Goal: Task Accomplishment & Management: Complete application form

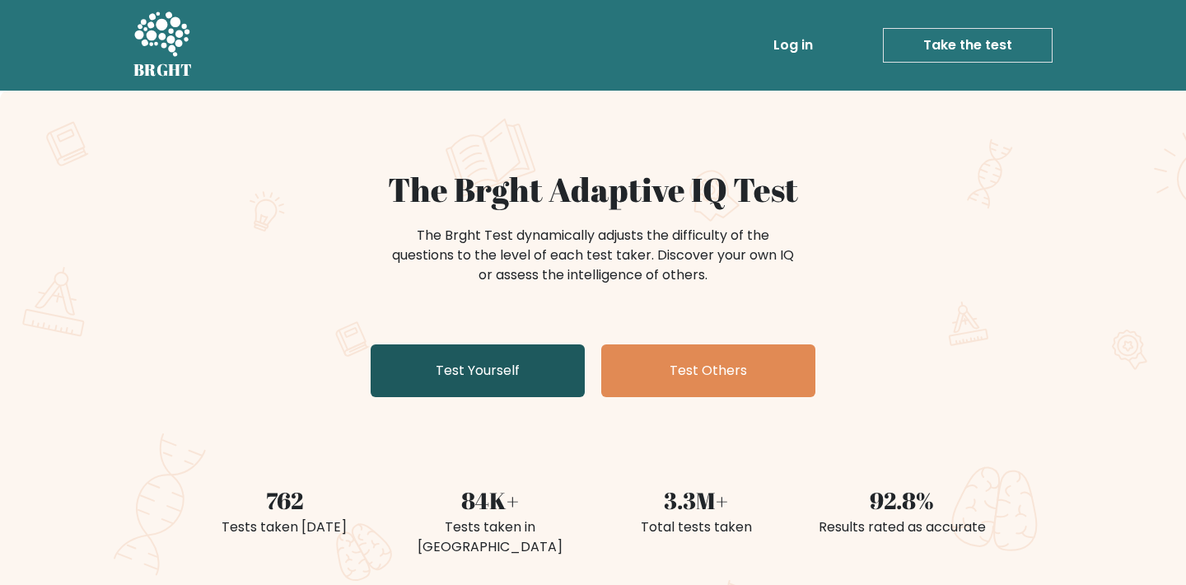
click at [436, 379] on link "Test Yourself" at bounding box center [478, 370] width 214 height 53
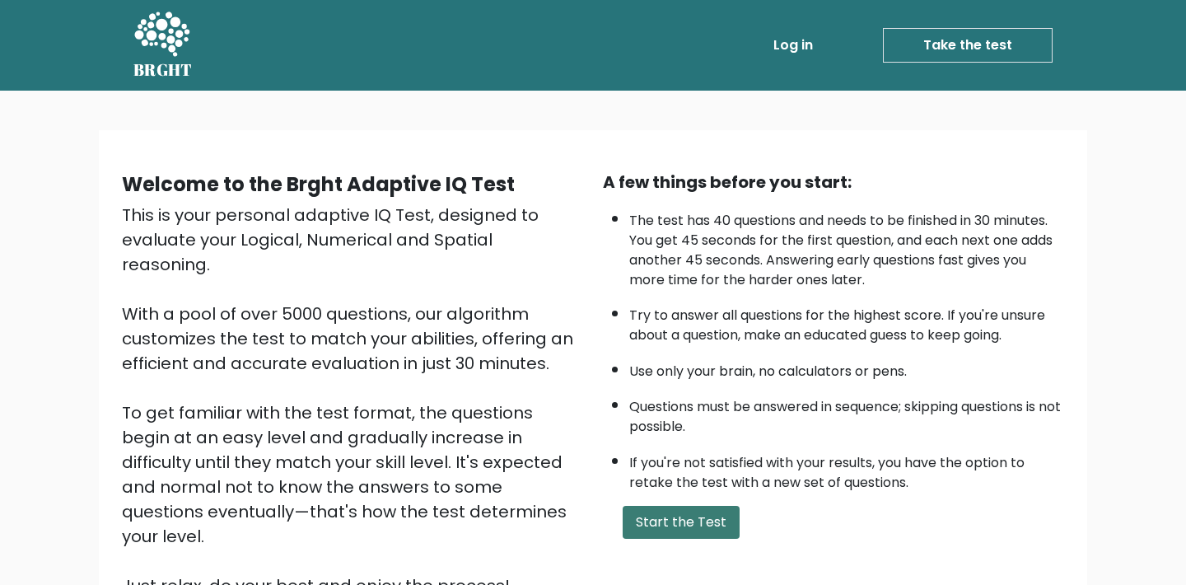
click at [669, 506] on button "Start the Test" at bounding box center [681, 522] width 117 height 33
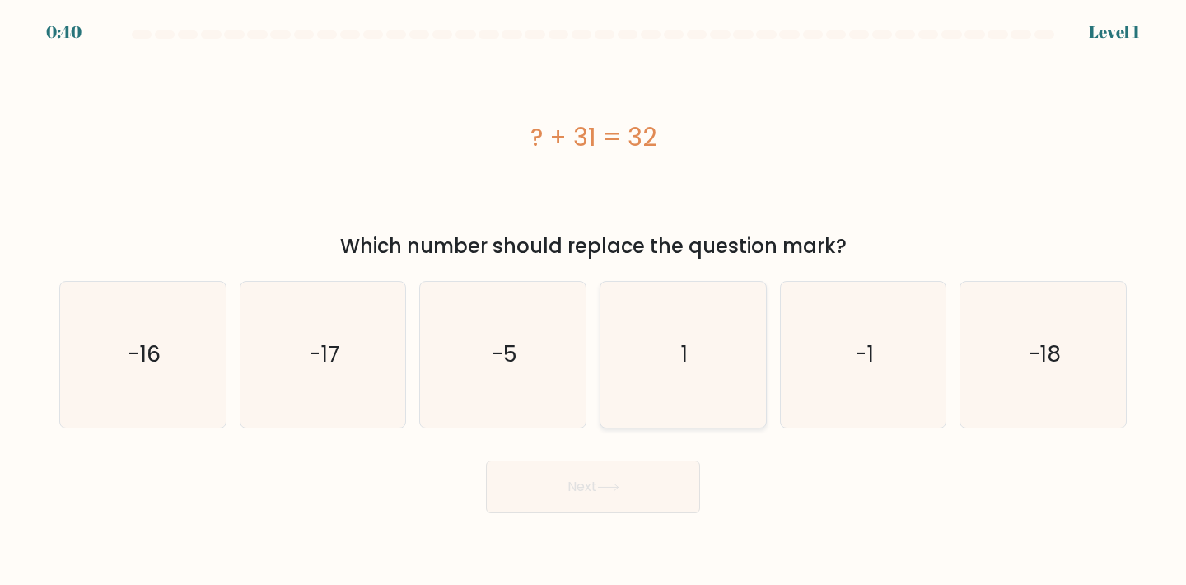
click at [690, 343] on icon "1" at bounding box center [683, 355] width 146 height 146
click at [594, 301] on input "d. 1" at bounding box center [593, 296] width 1 height 8
radio input "true"
click at [620, 479] on button "Next" at bounding box center [593, 487] width 214 height 53
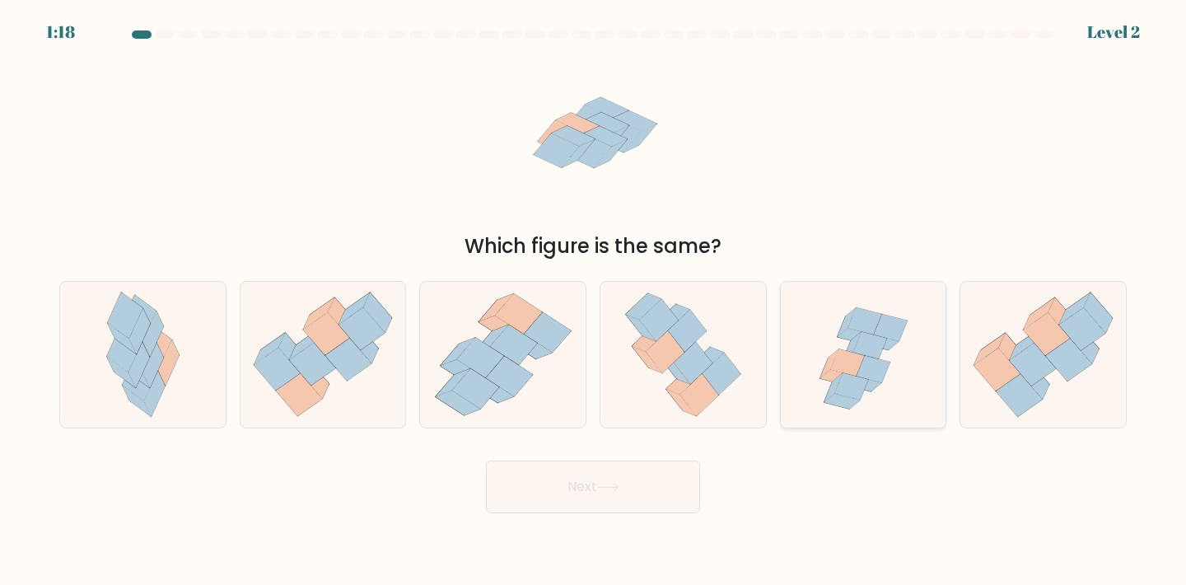
click at [876, 378] on icon at bounding box center [874, 369] width 34 height 27
click at [594, 301] on input "e." at bounding box center [593, 296] width 1 height 8
radio input "true"
click at [634, 506] on button "Next" at bounding box center [593, 487] width 214 height 53
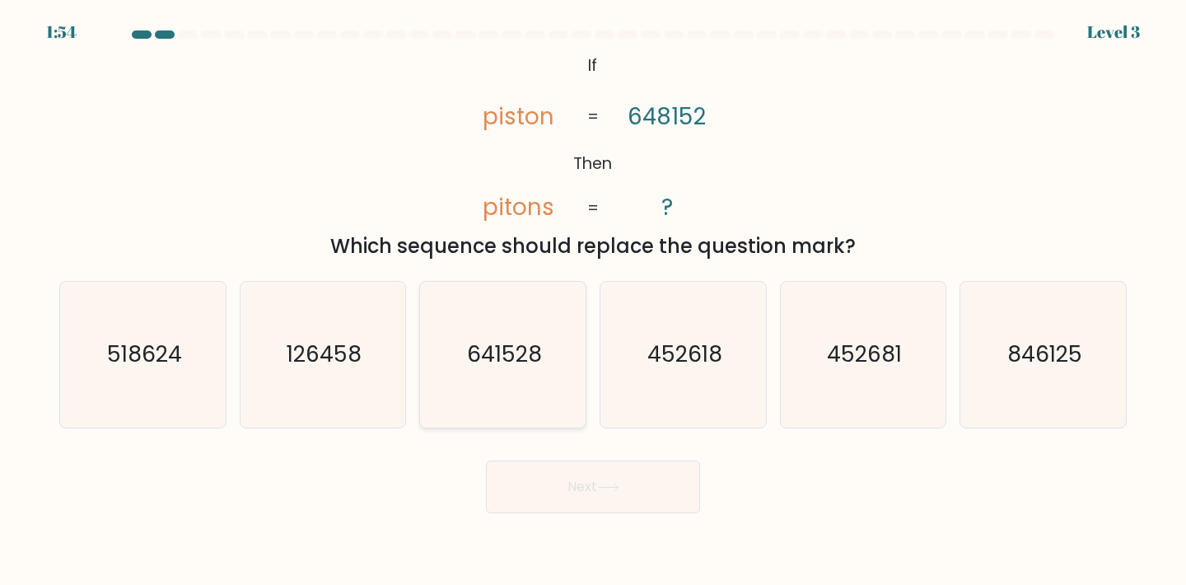
click at [512, 389] on icon "641528" at bounding box center [503, 355] width 146 height 146
click at [593, 301] on input "c. 641528" at bounding box center [593, 296] width 1 height 8
radio input "true"
click at [582, 486] on button "Next" at bounding box center [593, 487] width 214 height 53
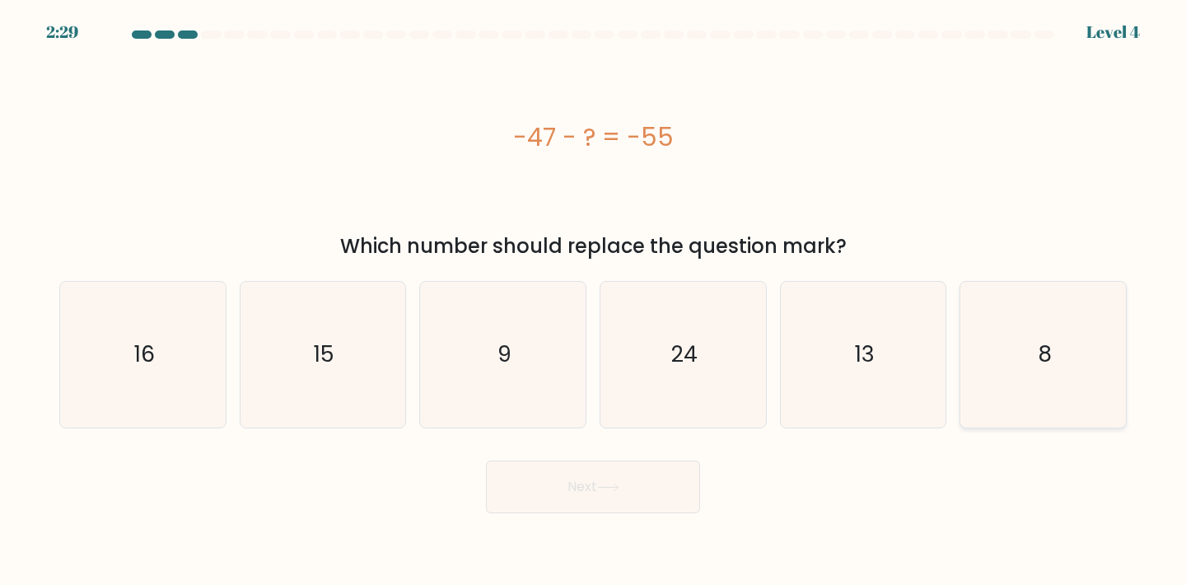
click at [1064, 362] on icon "8" at bounding box center [1043, 355] width 146 height 146
click at [594, 301] on input "f. 8" at bounding box center [593, 296] width 1 height 8
radio input "true"
click at [609, 489] on icon at bounding box center [608, 487] width 22 height 9
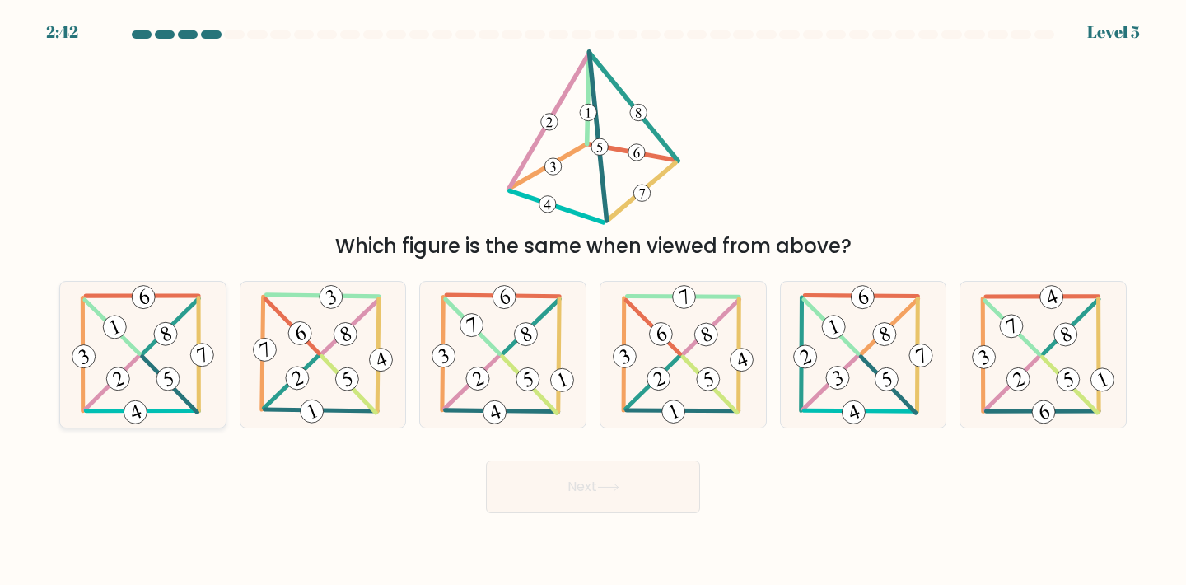
click at [176, 377] on 704 at bounding box center [168, 379] width 30 height 30
click at [593, 301] on input "a." at bounding box center [593, 296] width 1 height 8
radio input "true"
click at [531, 498] on button "Next" at bounding box center [593, 487] width 214 height 53
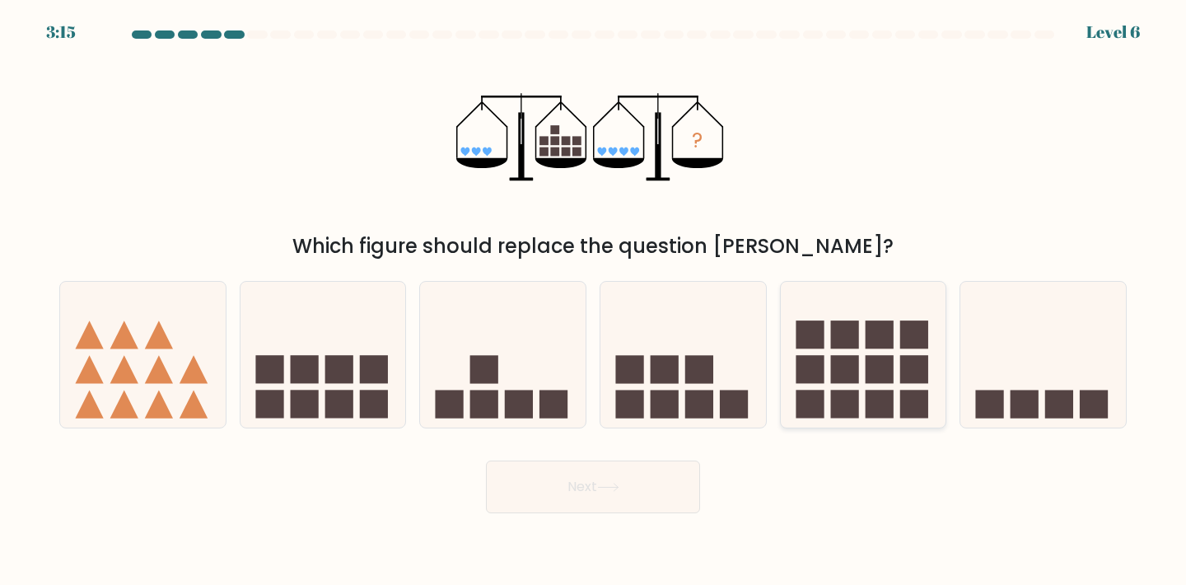
click at [858, 350] on icon at bounding box center [864, 354] width 166 height 137
click at [594, 301] on input "e." at bounding box center [593, 296] width 1 height 8
radio input "true"
click at [604, 487] on icon at bounding box center [608, 487] width 20 height 7
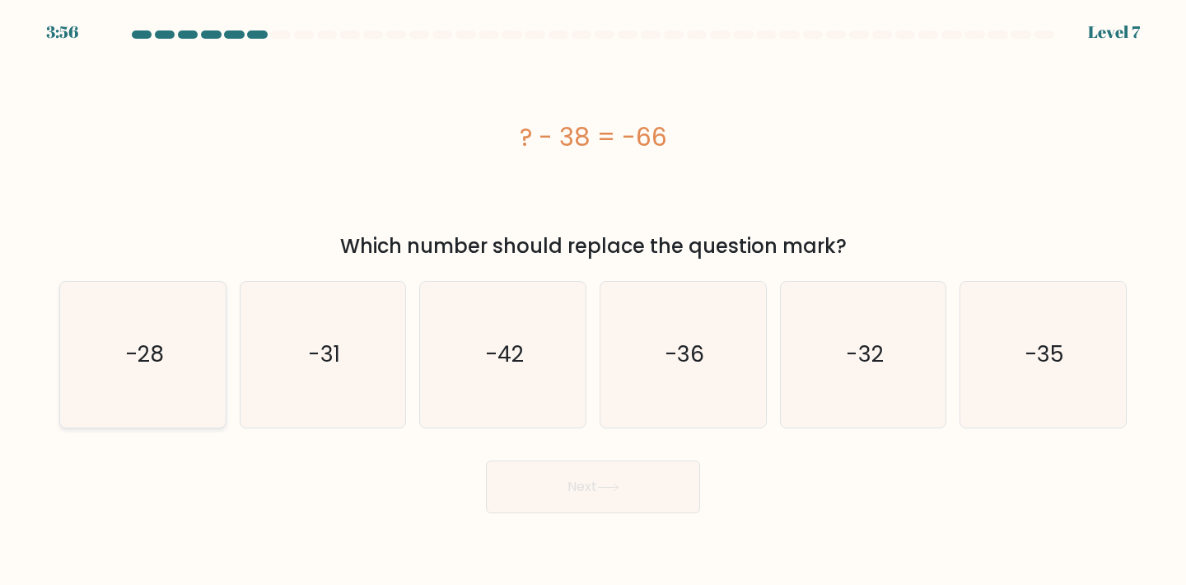
click at [153, 344] on text "-28" at bounding box center [144, 354] width 39 height 30
click at [593, 301] on input "a. -28" at bounding box center [593, 296] width 1 height 8
radio input "true"
click at [609, 484] on icon at bounding box center [608, 487] width 22 height 9
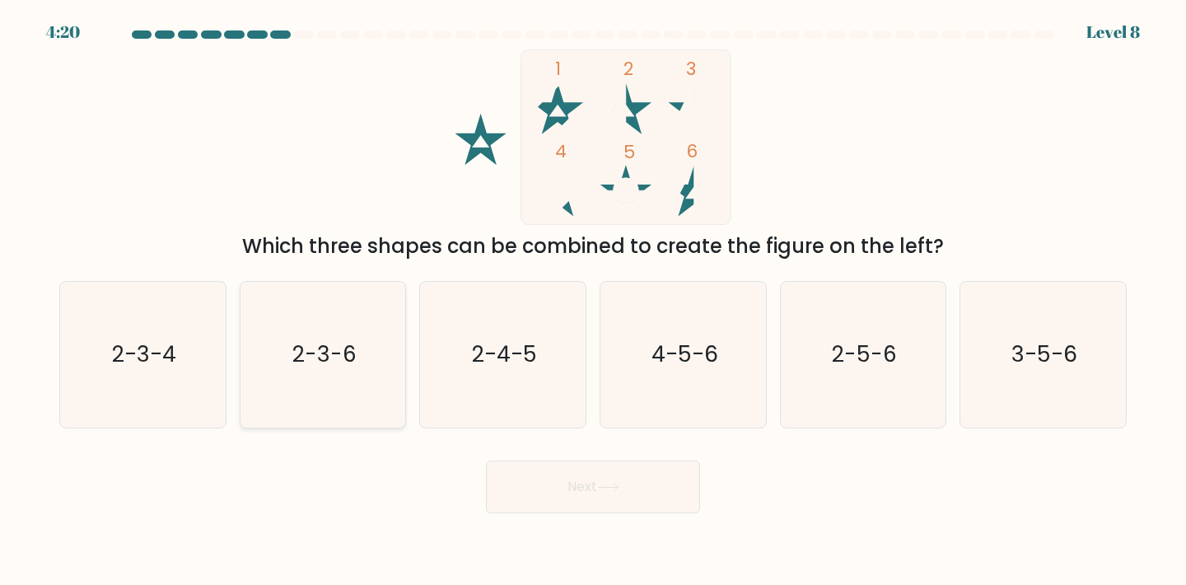
click at [324, 358] on text "2-3-6" at bounding box center [324, 354] width 64 height 30
click at [593, 301] on input "b. 2-3-6" at bounding box center [593, 296] width 1 height 8
radio input "true"
click at [596, 473] on button "Next" at bounding box center [593, 487] width 214 height 53
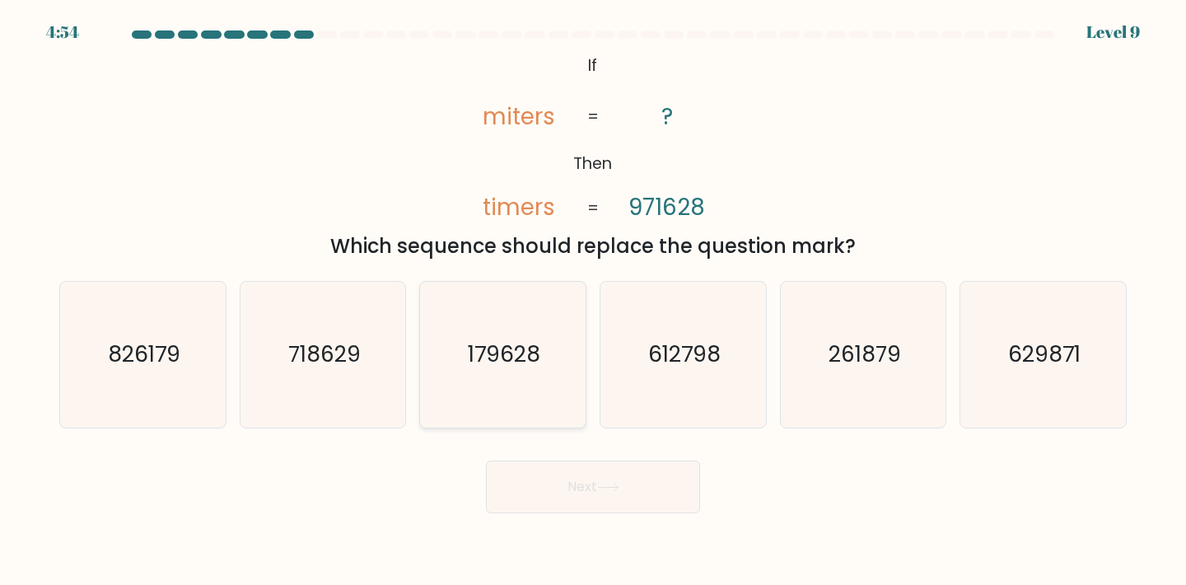
click at [485, 379] on icon "179628" at bounding box center [503, 355] width 146 height 146
click at [593, 301] on input "c. 179628" at bounding box center [593, 296] width 1 height 8
radio input "true"
click at [585, 491] on button "Next" at bounding box center [593, 487] width 214 height 53
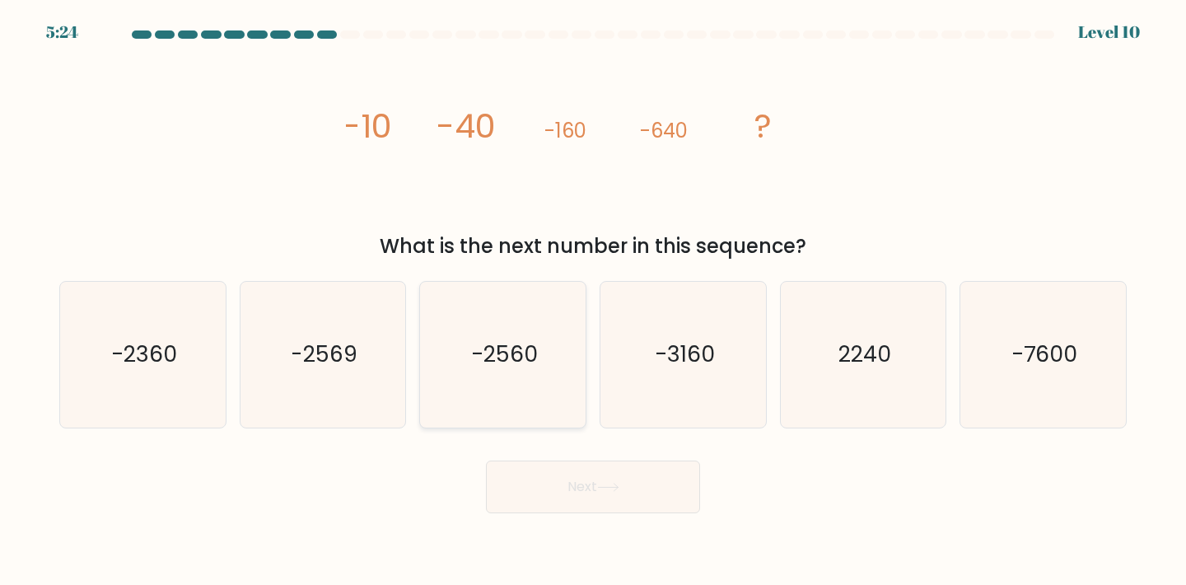
click at [507, 344] on text "-2560" at bounding box center [504, 354] width 67 height 30
click at [593, 301] on input "c. -2560" at bounding box center [593, 296] width 1 height 8
radio input "true"
click at [582, 484] on button "Next" at bounding box center [593, 487] width 214 height 53
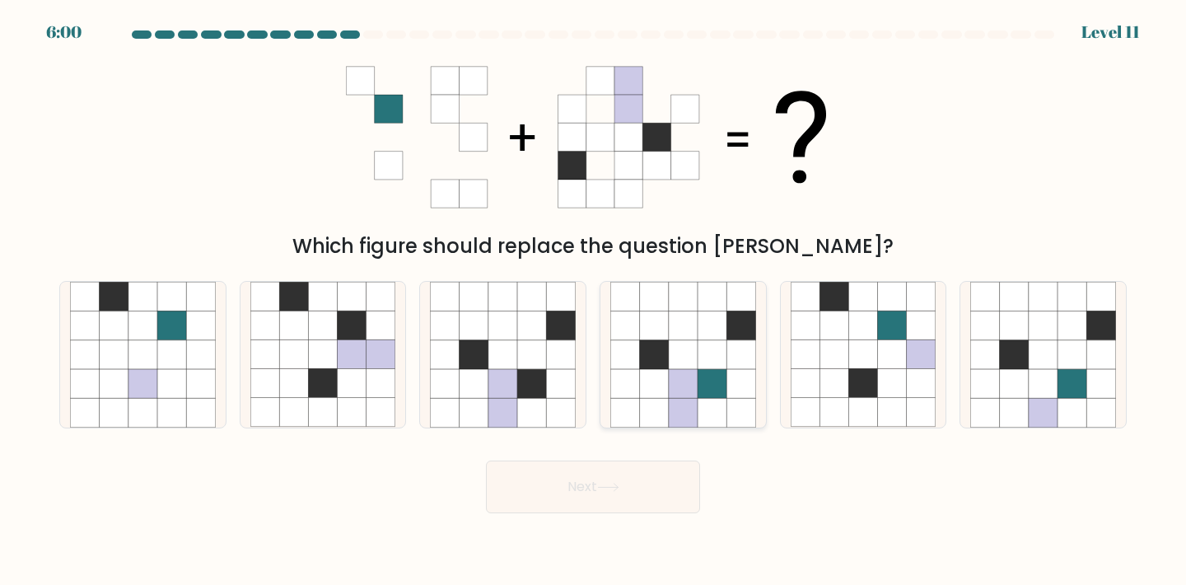
click at [677, 373] on icon at bounding box center [683, 383] width 29 height 29
click at [594, 301] on input "d." at bounding box center [593, 296] width 1 height 8
radio input "true"
click at [619, 476] on button "Next" at bounding box center [593, 487] width 214 height 53
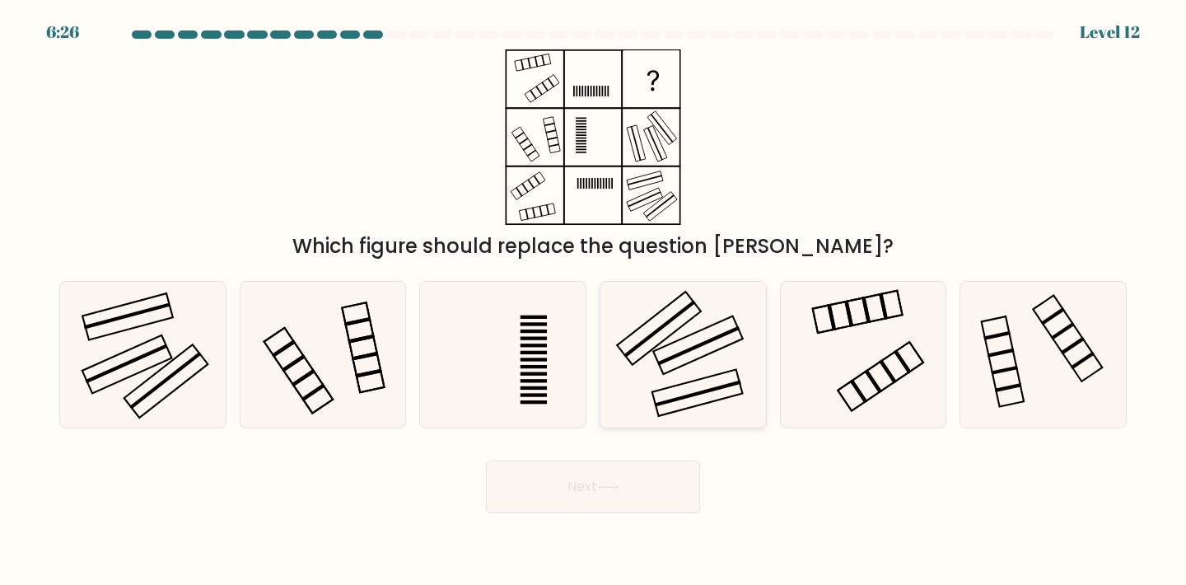
click at [680, 353] on rect at bounding box center [698, 346] width 82 height 40
click at [594, 301] on input "d." at bounding box center [593, 296] width 1 height 8
radio input "true"
click at [610, 488] on icon at bounding box center [608, 487] width 22 height 9
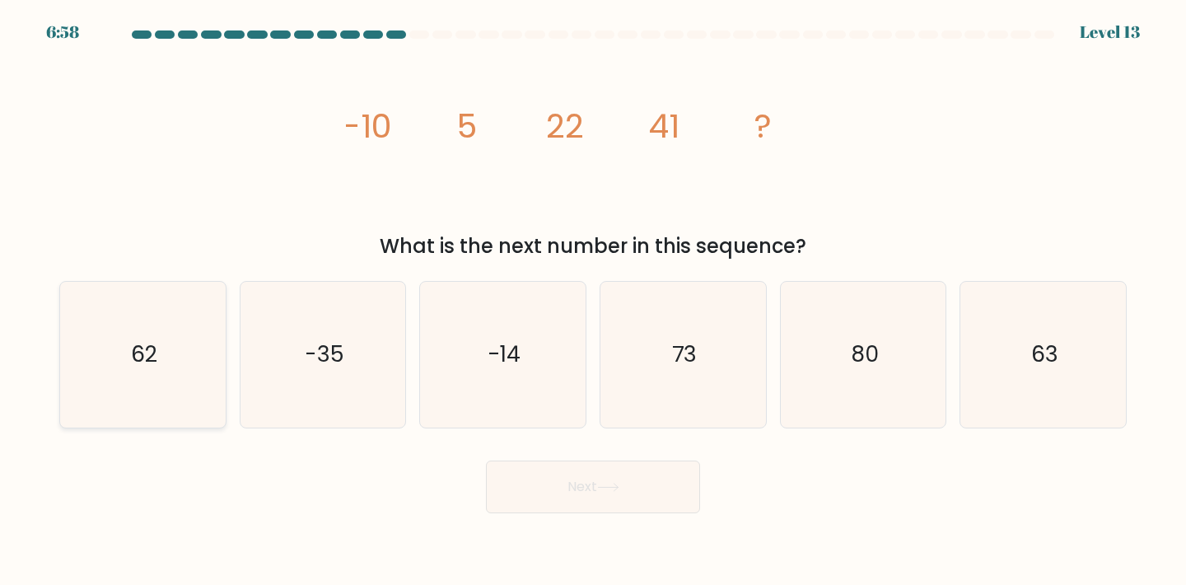
click at [161, 386] on icon "62" at bounding box center [143, 355] width 146 height 146
click at [593, 301] on input "a. 62" at bounding box center [593, 296] width 1 height 8
radio input "true"
click at [603, 483] on icon at bounding box center [608, 487] width 22 height 9
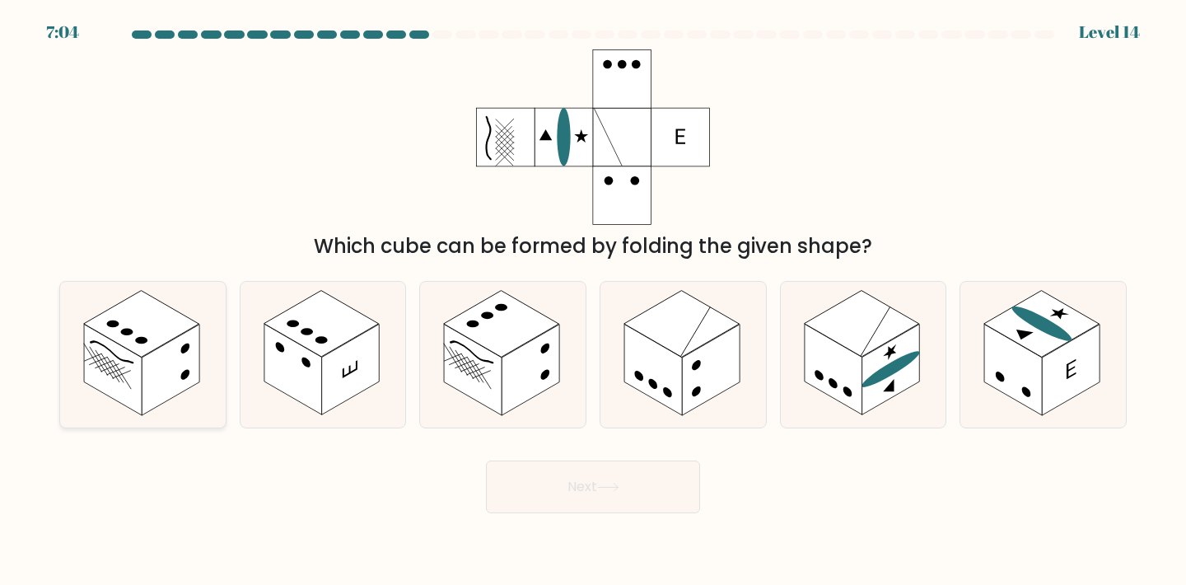
click at [159, 380] on rect at bounding box center [171, 370] width 58 height 91
click at [593, 301] on input "a." at bounding box center [593, 296] width 1 height 8
radio input "true"
click at [600, 497] on button "Next" at bounding box center [593, 487] width 214 height 53
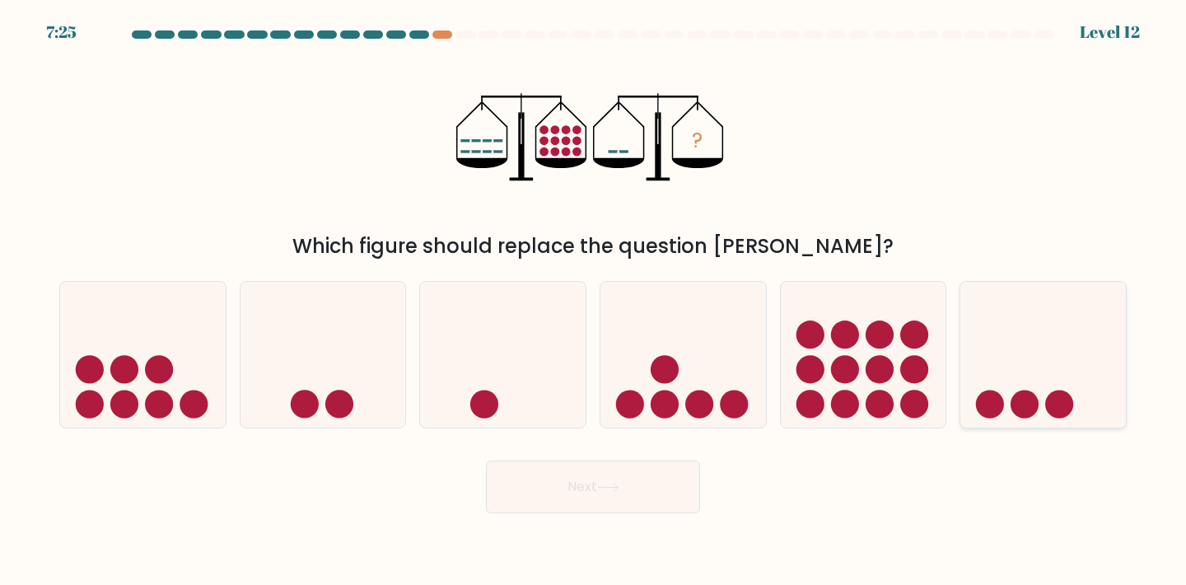
click at [1026, 391] on circle at bounding box center [1025, 404] width 28 height 28
click at [594, 301] on input "f." at bounding box center [593, 296] width 1 height 8
radio input "true"
click at [600, 485] on button "Next" at bounding box center [593, 487] width 214 height 53
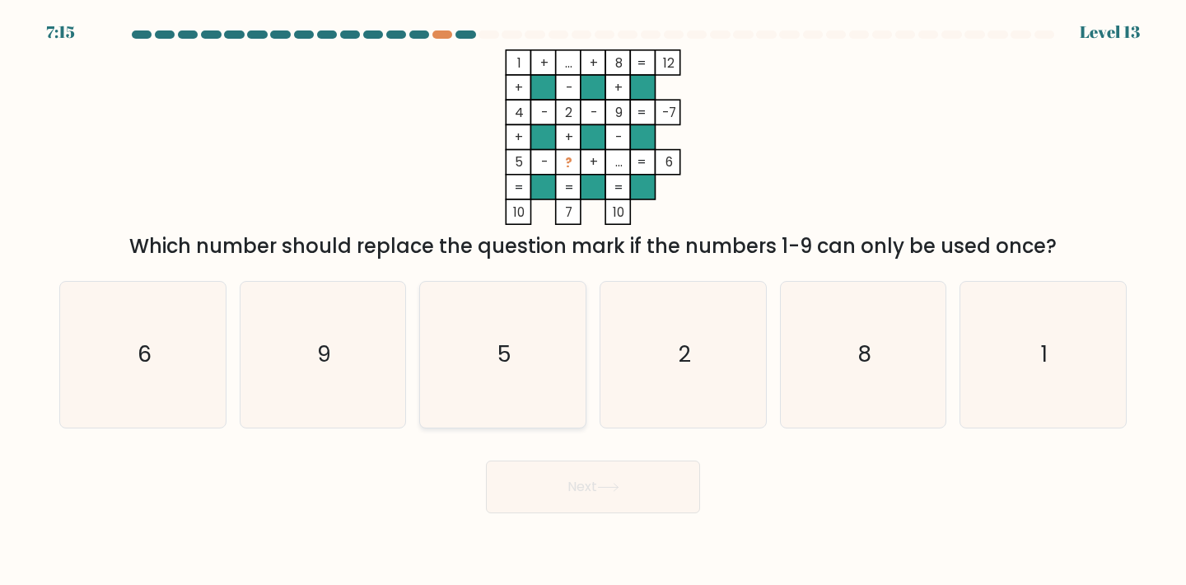
click at [512, 362] on icon "5" at bounding box center [503, 355] width 146 height 146
click at [593, 301] on input "c. 5" at bounding box center [593, 296] width 1 height 8
radio input "true"
click at [591, 490] on button "Next" at bounding box center [593, 487] width 214 height 53
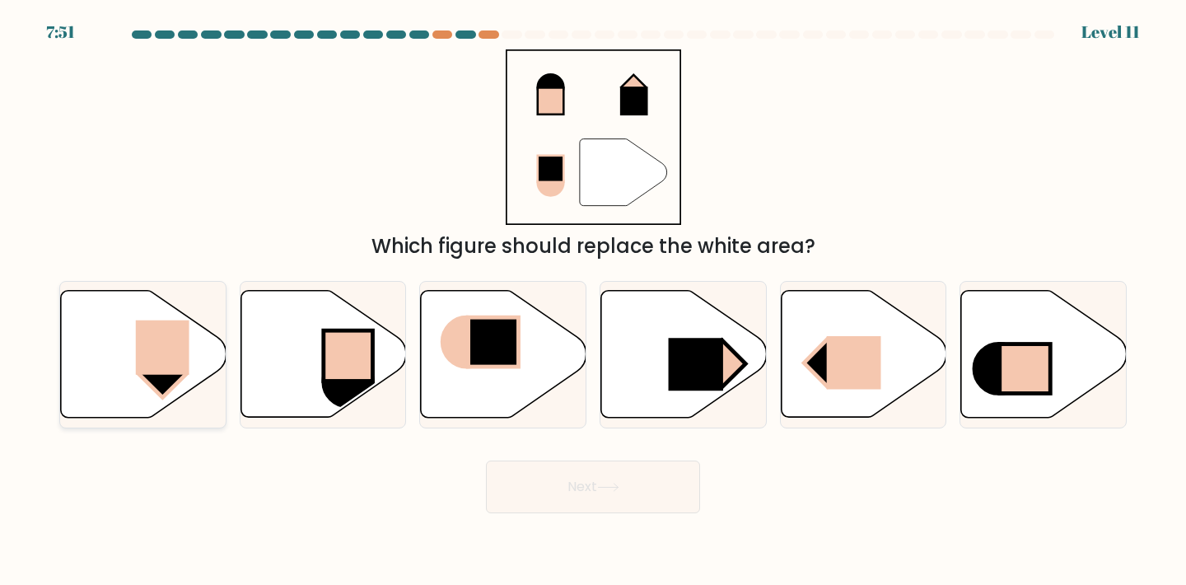
click at [133, 359] on icon at bounding box center [144, 354] width 166 height 127
click at [593, 301] on input "a." at bounding box center [593, 296] width 1 height 8
radio input "true"
click at [588, 484] on button "Next" at bounding box center [593, 487] width 214 height 53
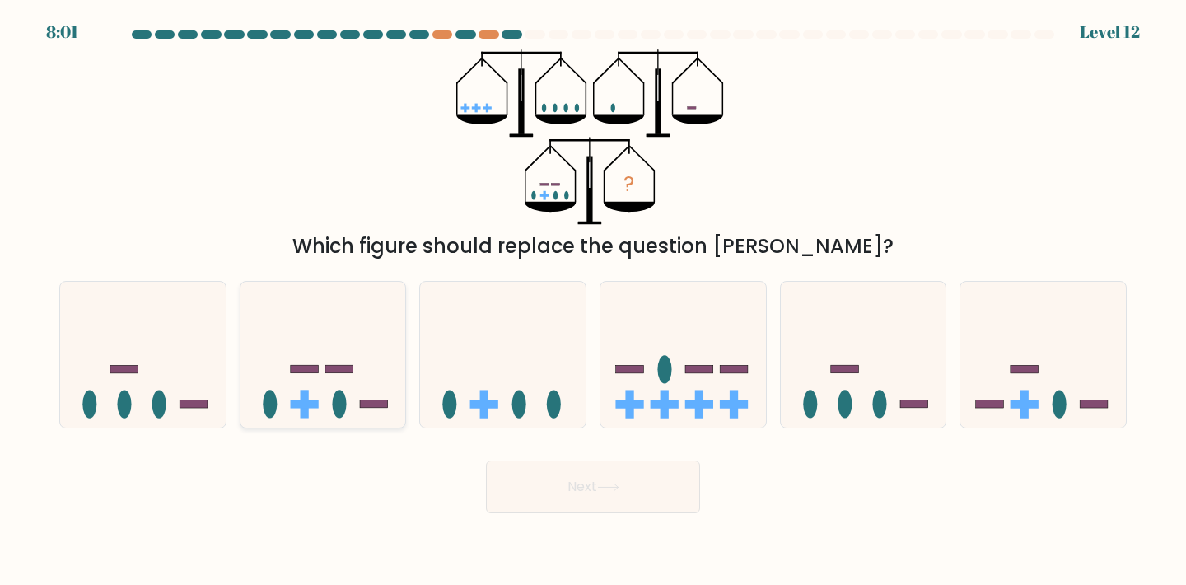
click at [334, 404] on ellipse at bounding box center [339, 404] width 14 height 28
click at [593, 301] on input "b." at bounding box center [593, 296] width 1 height 8
radio input "true"
click at [583, 486] on button "Next" at bounding box center [593, 487] width 214 height 53
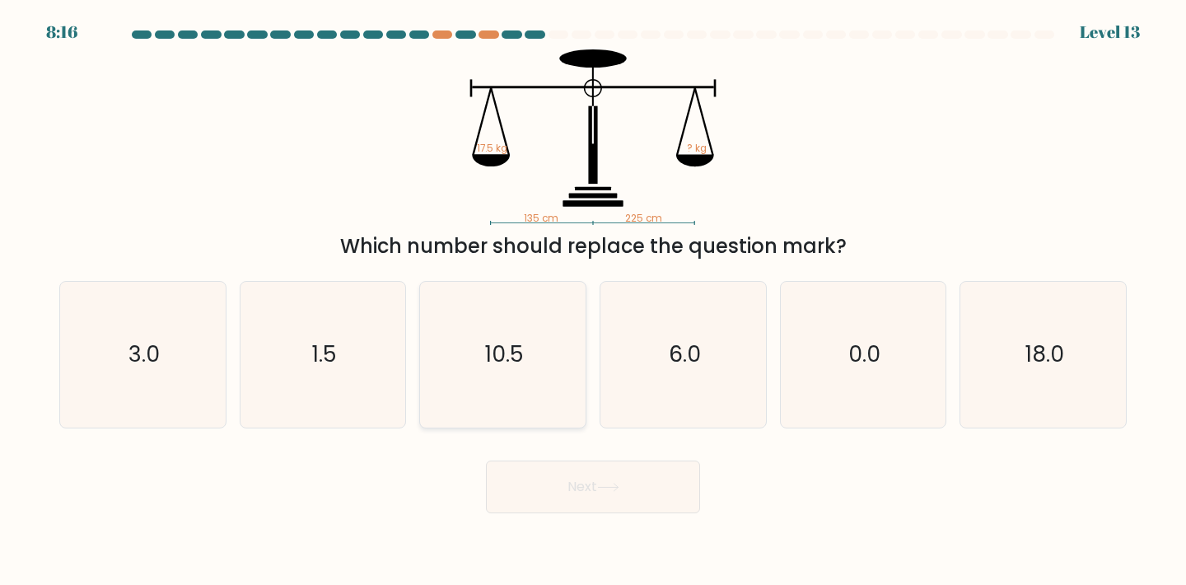
click at [529, 367] on icon "10.5" at bounding box center [503, 355] width 146 height 146
click at [593, 301] on input "c. 10.5" at bounding box center [593, 296] width 1 height 8
radio input "true"
click at [583, 502] on button "Next" at bounding box center [593, 487] width 214 height 53
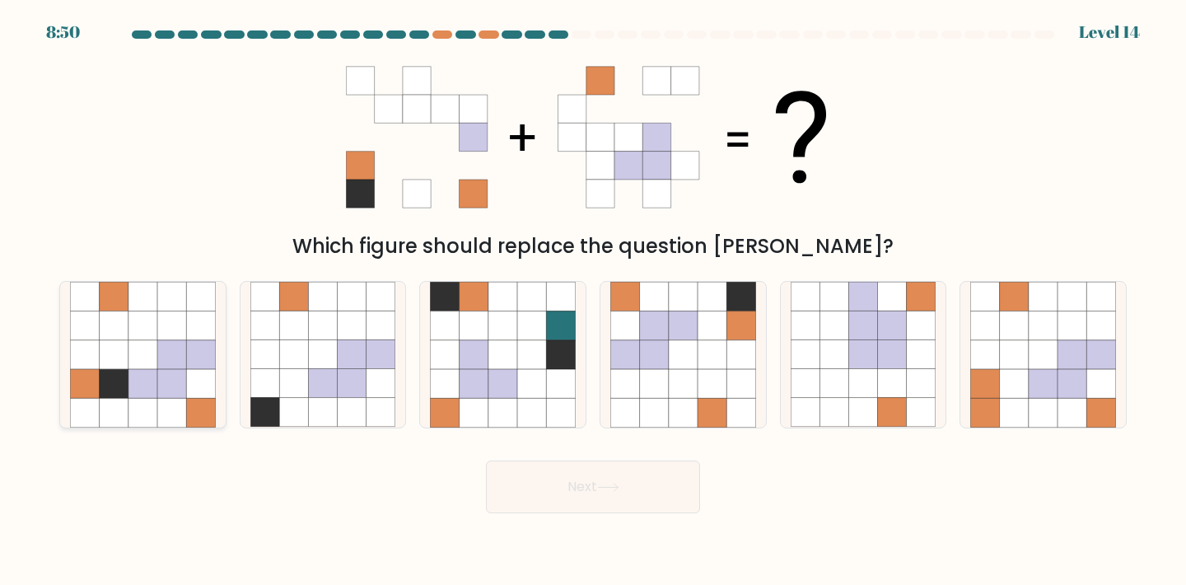
click at [152, 385] on icon at bounding box center [143, 383] width 29 height 29
click at [593, 301] on input "a." at bounding box center [593, 296] width 1 height 8
radio input "true"
click at [560, 500] on button "Next" at bounding box center [593, 487] width 214 height 53
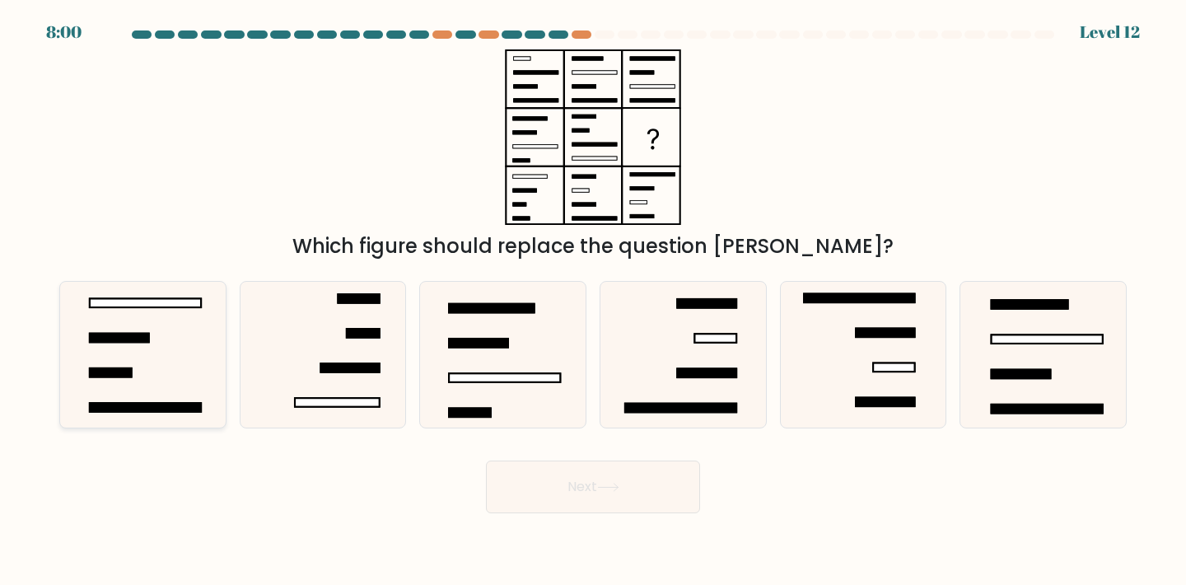
click at [114, 372] on rect at bounding box center [111, 372] width 42 height 9
click at [593, 301] on input "a." at bounding box center [593, 296] width 1 height 8
radio input "true"
click at [573, 489] on button "Next" at bounding box center [593, 487] width 214 height 53
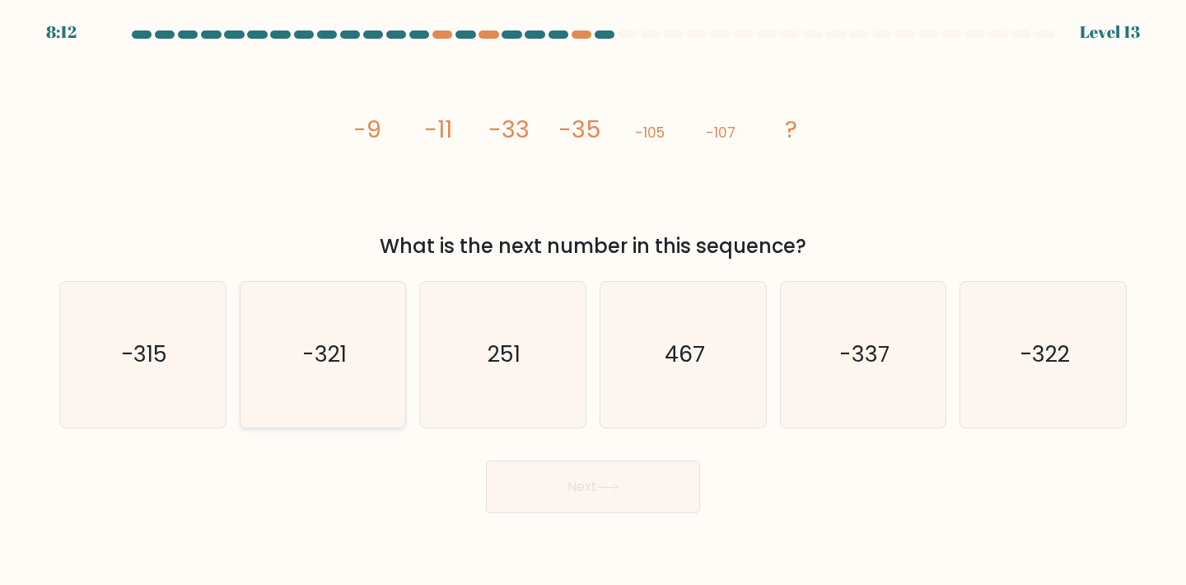
click at [312, 361] on text "-321" at bounding box center [324, 354] width 44 height 30
click at [593, 301] on input "b. -321" at bounding box center [593, 296] width 1 height 8
radio input "true"
click at [613, 480] on button "Next" at bounding box center [593, 487] width 214 height 53
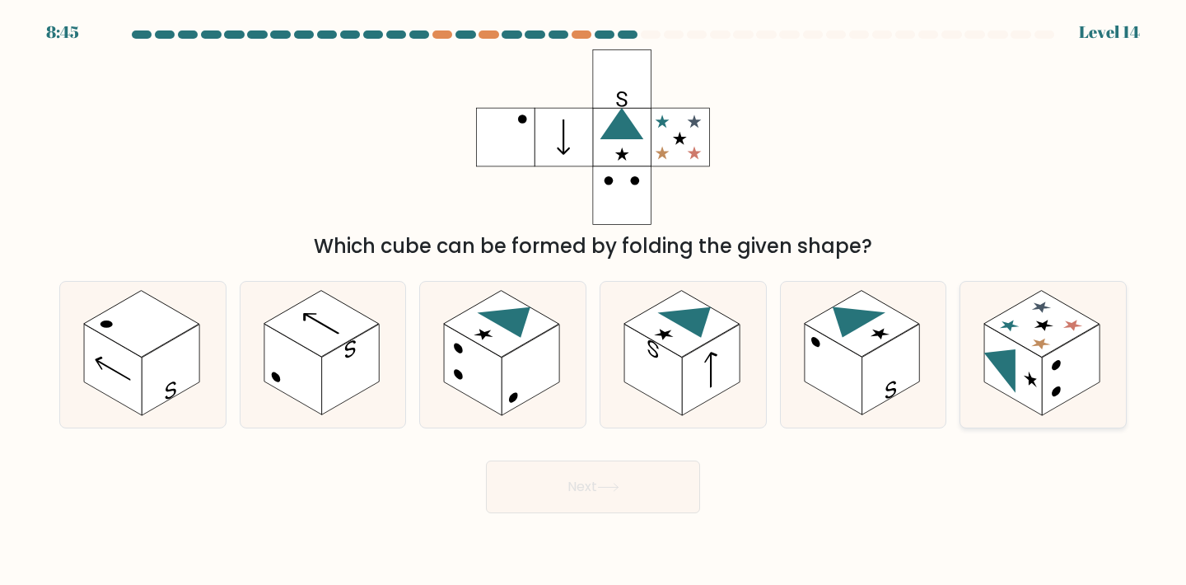
click at [1059, 362] on circle at bounding box center [1056, 365] width 9 height 14
click at [594, 301] on input "f." at bounding box center [593, 296] width 1 height 8
radio input "true"
click at [679, 477] on button "Next" at bounding box center [593, 487] width 214 height 53
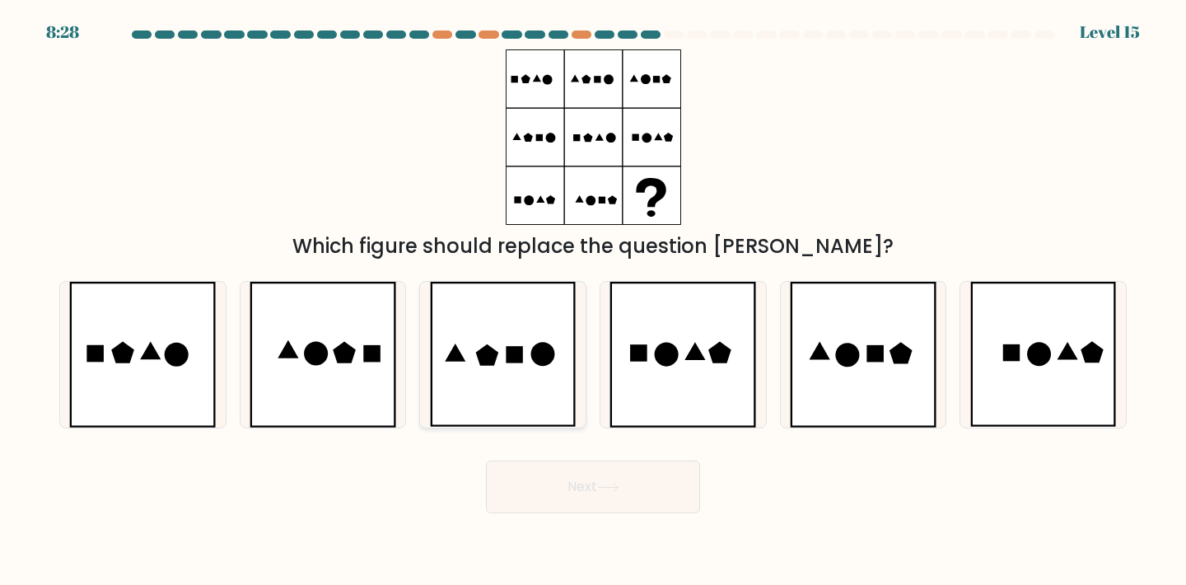
click at [532, 396] on icon at bounding box center [503, 355] width 147 height 146
click at [593, 301] on input "c." at bounding box center [593, 296] width 1 height 8
radio input "true"
click at [578, 488] on button "Next" at bounding box center [593, 487] width 214 height 53
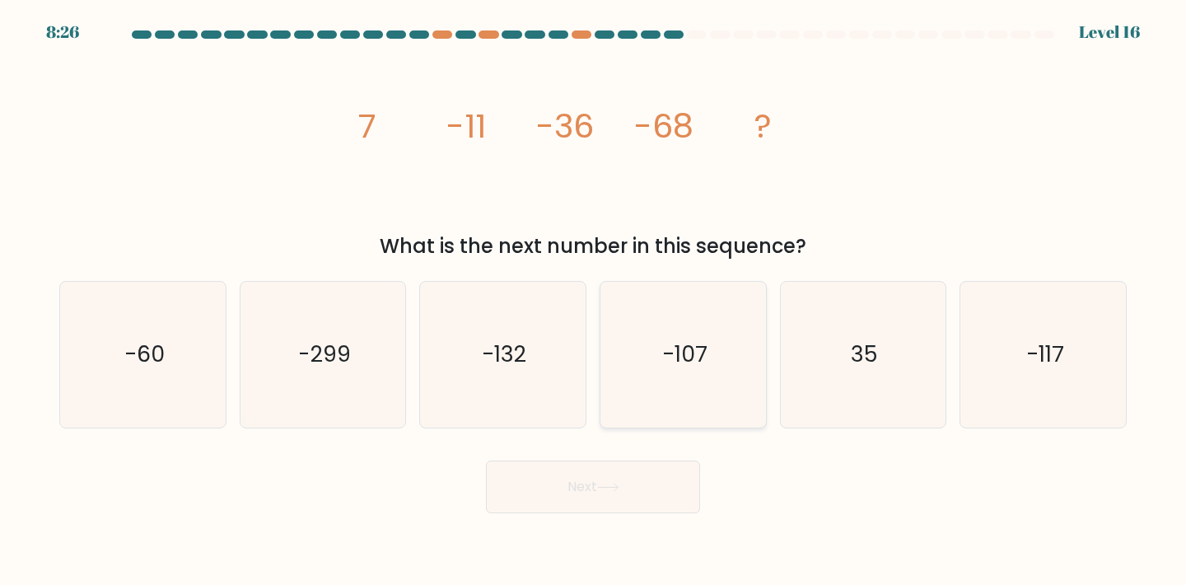
click at [676, 332] on icon "-107" at bounding box center [683, 355] width 146 height 146
click at [594, 301] on input "d. -107" at bounding box center [593, 296] width 1 height 8
radio input "true"
click at [627, 491] on button "Next" at bounding box center [593, 487] width 214 height 53
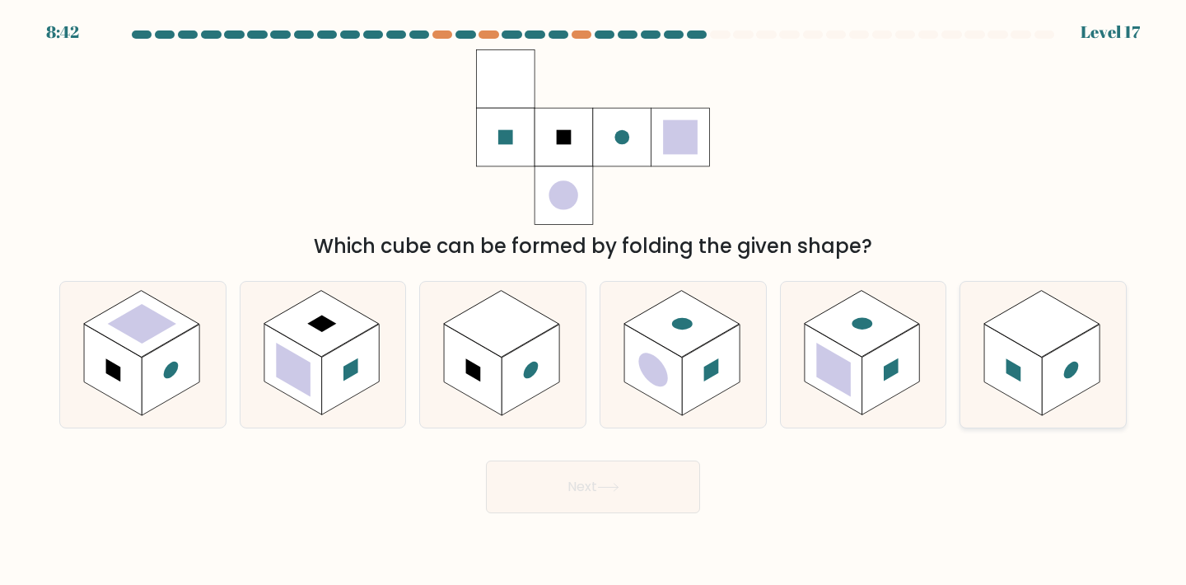
click at [1106, 379] on icon at bounding box center [1044, 355] width 166 height 146
click at [594, 301] on input "f." at bounding box center [593, 296] width 1 height 8
radio input "true"
click at [637, 505] on button "Next" at bounding box center [593, 487] width 214 height 53
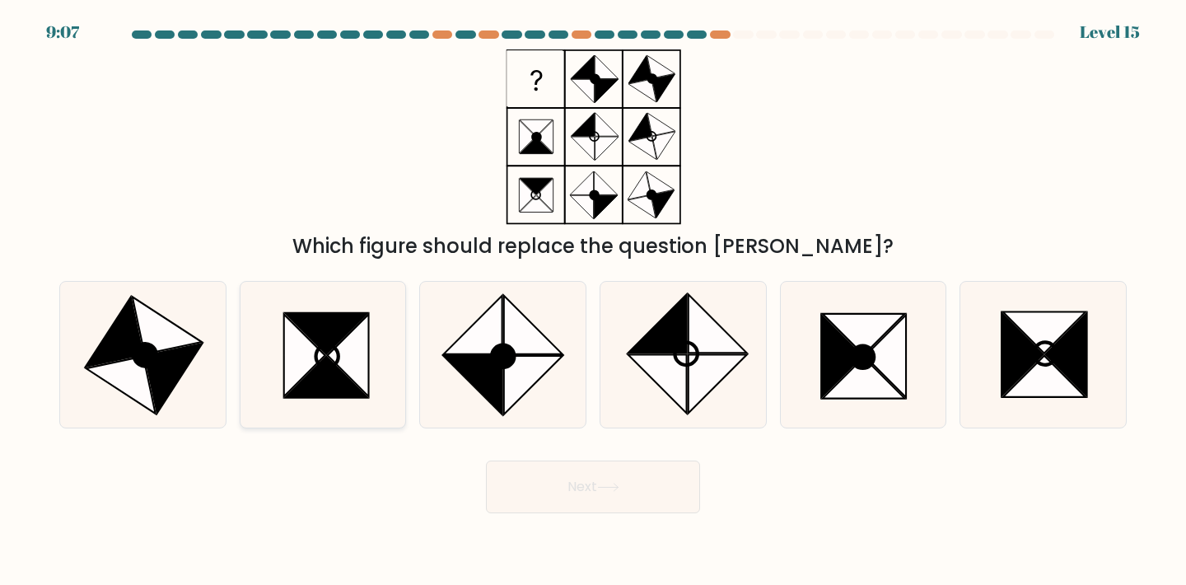
click at [358, 365] on icon at bounding box center [348, 356] width 41 height 82
click at [593, 301] on input "b." at bounding box center [593, 296] width 1 height 8
radio input "true"
click at [612, 496] on button "Next" at bounding box center [593, 487] width 214 height 53
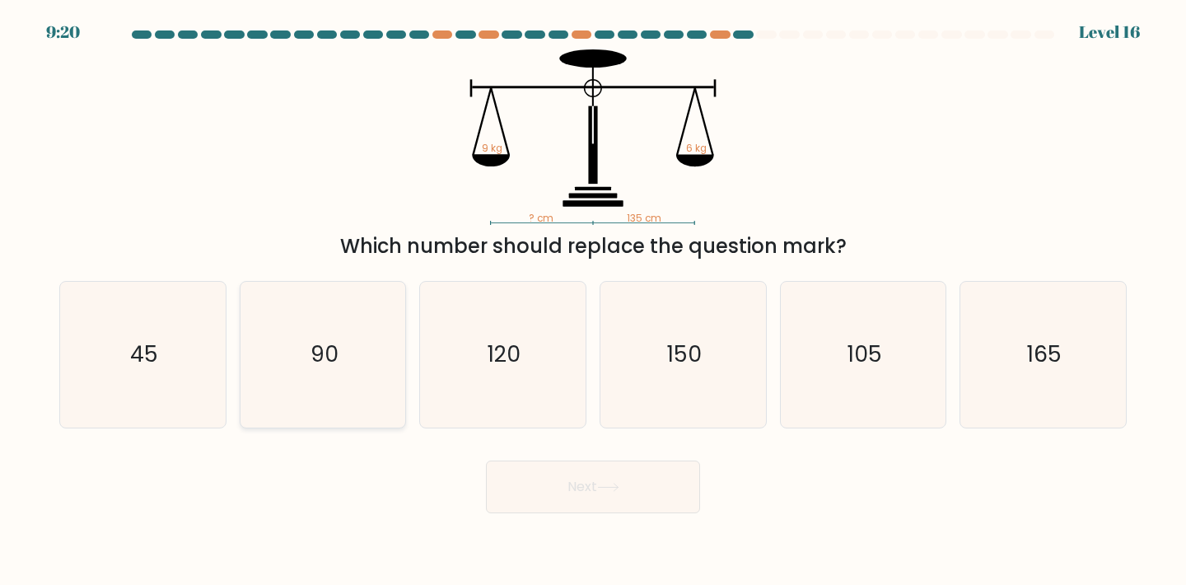
click at [321, 395] on icon "90" at bounding box center [323, 355] width 146 height 146
click at [593, 301] on input "b. 90" at bounding box center [593, 296] width 1 height 8
radio input "true"
click at [603, 483] on icon at bounding box center [608, 487] width 22 height 9
